Goal: Transaction & Acquisition: Book appointment/travel/reservation

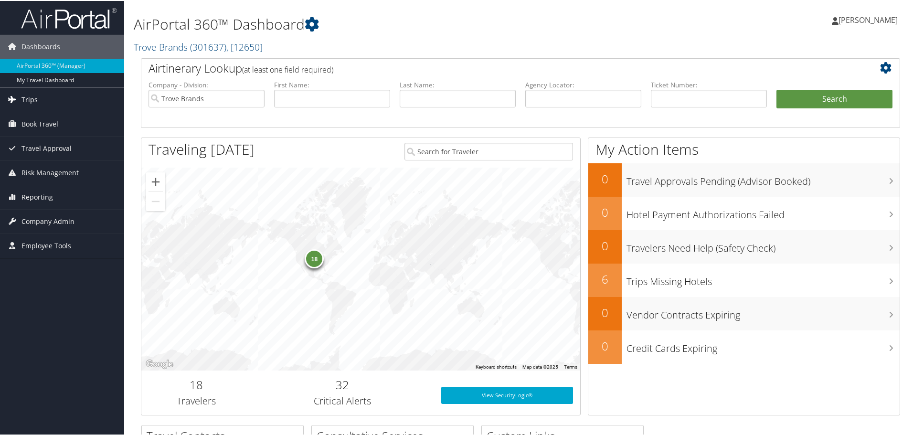
click at [41, 95] on link "Trips" at bounding box center [62, 99] width 124 height 24
click at [54, 188] on span "Book Travel" at bounding box center [39, 195] width 37 height 24
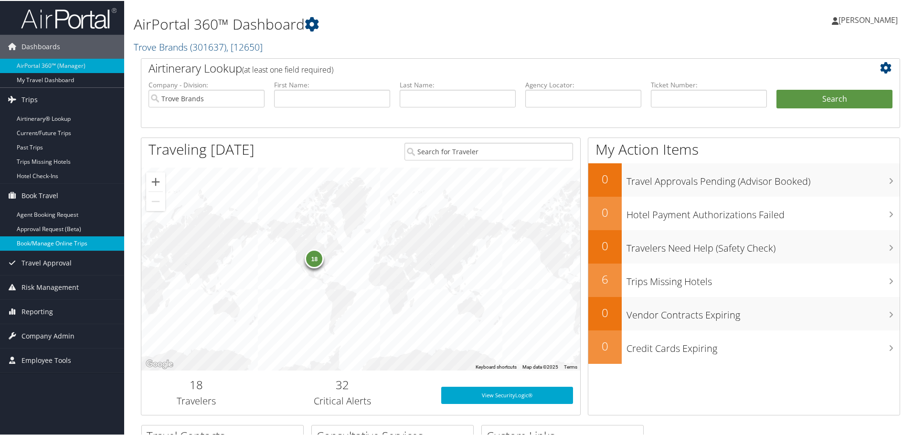
click at [49, 242] on link "Book/Manage Online Trips" at bounding box center [62, 242] width 124 height 14
